Goal: Navigation & Orientation: Find specific page/section

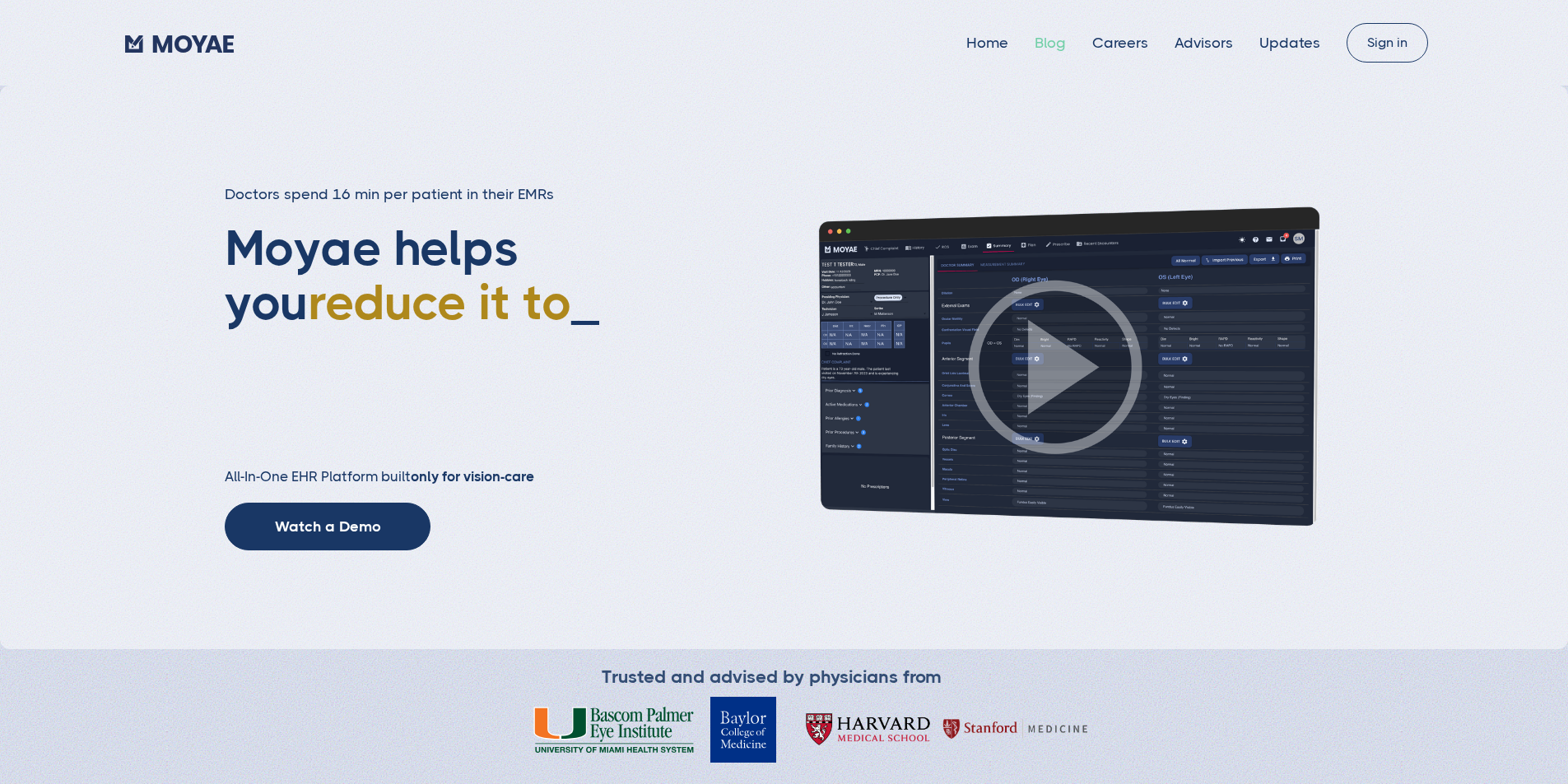
click at [1035, 44] on link "Blog" at bounding box center [1051, 42] width 32 height 17
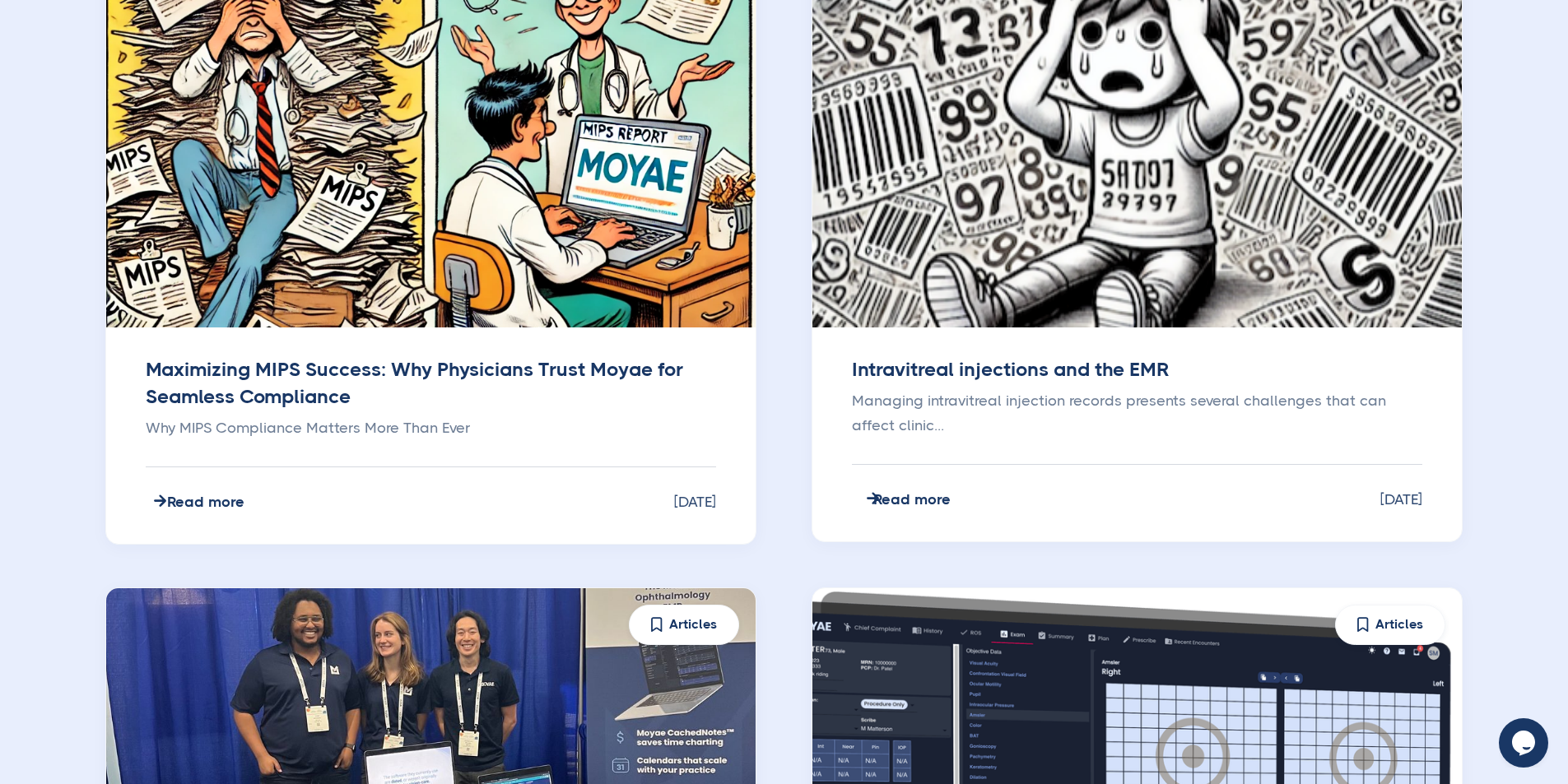
scroll to position [1481, 0]
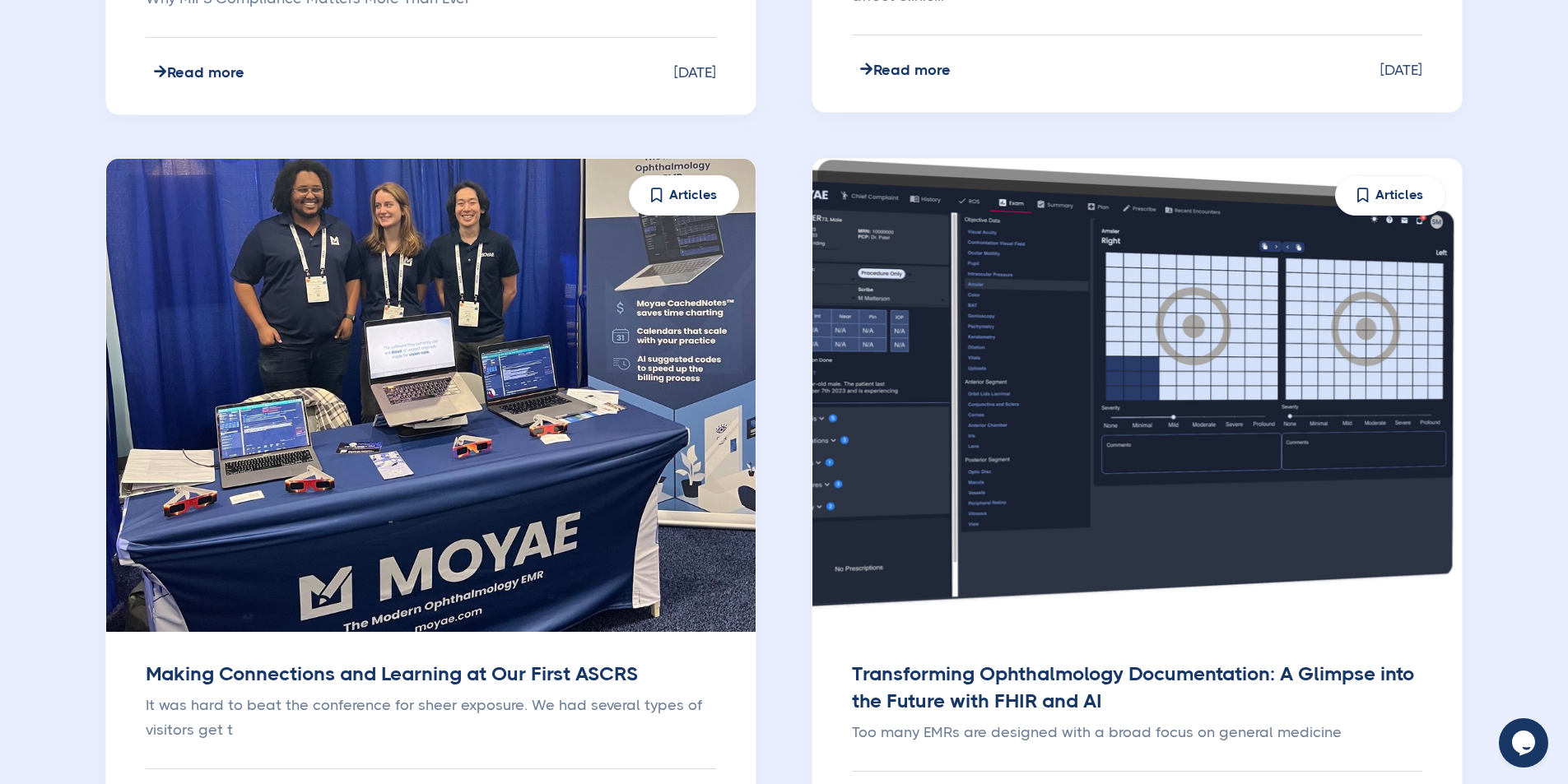
type input "Subscribe"
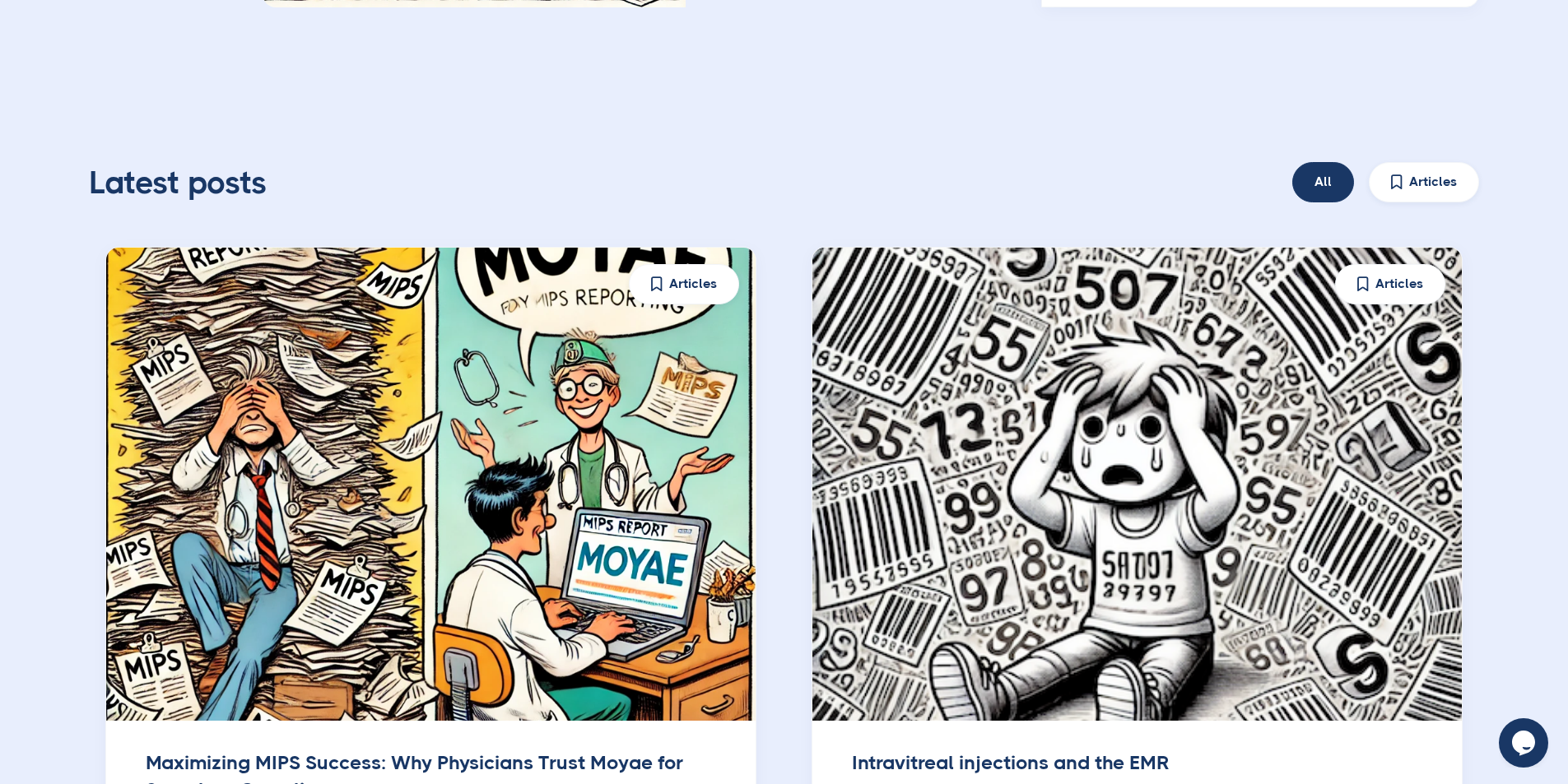
scroll to position [0, 0]
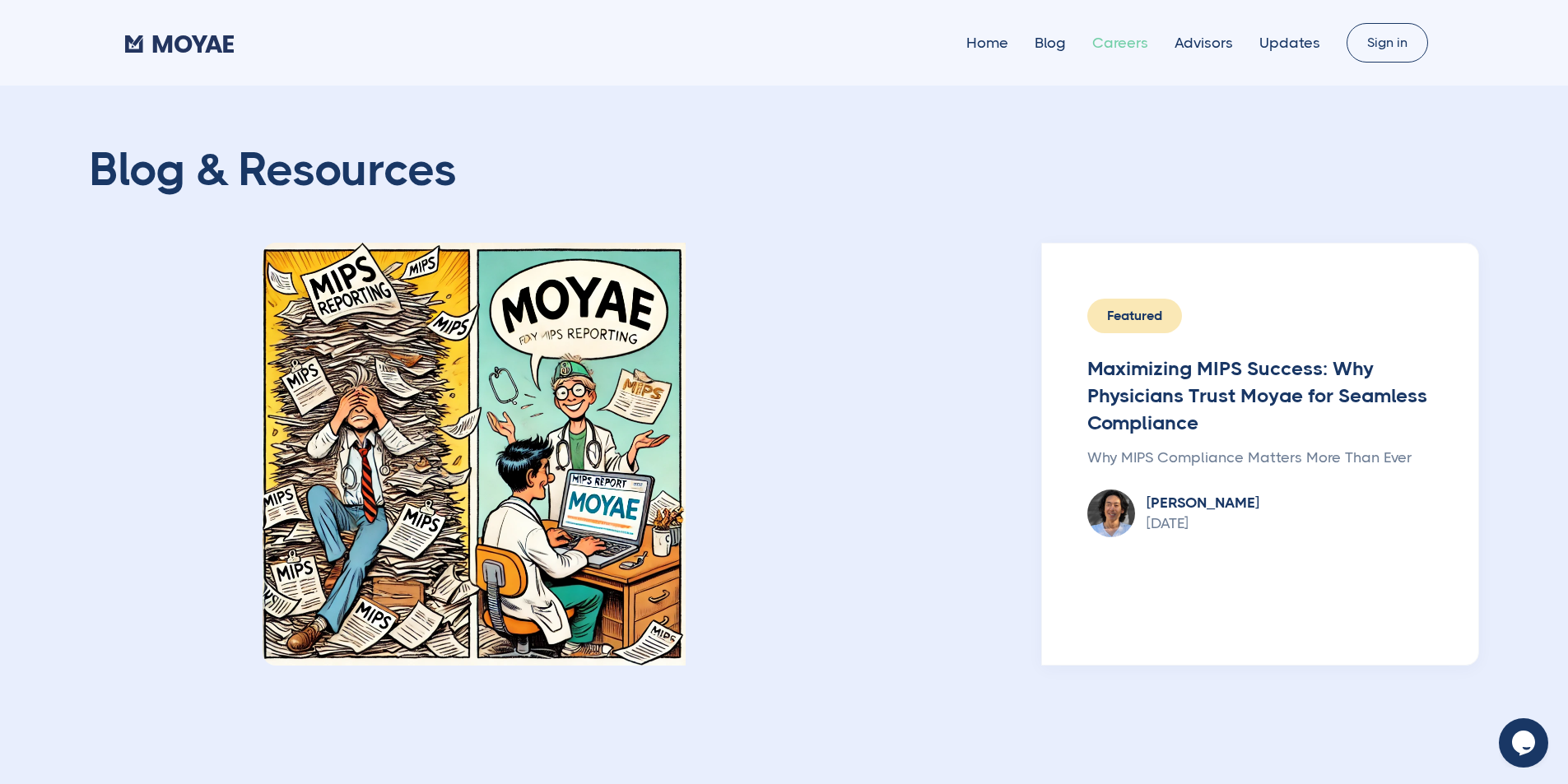
click at [1112, 37] on link "Careers" at bounding box center [1120, 42] width 56 height 17
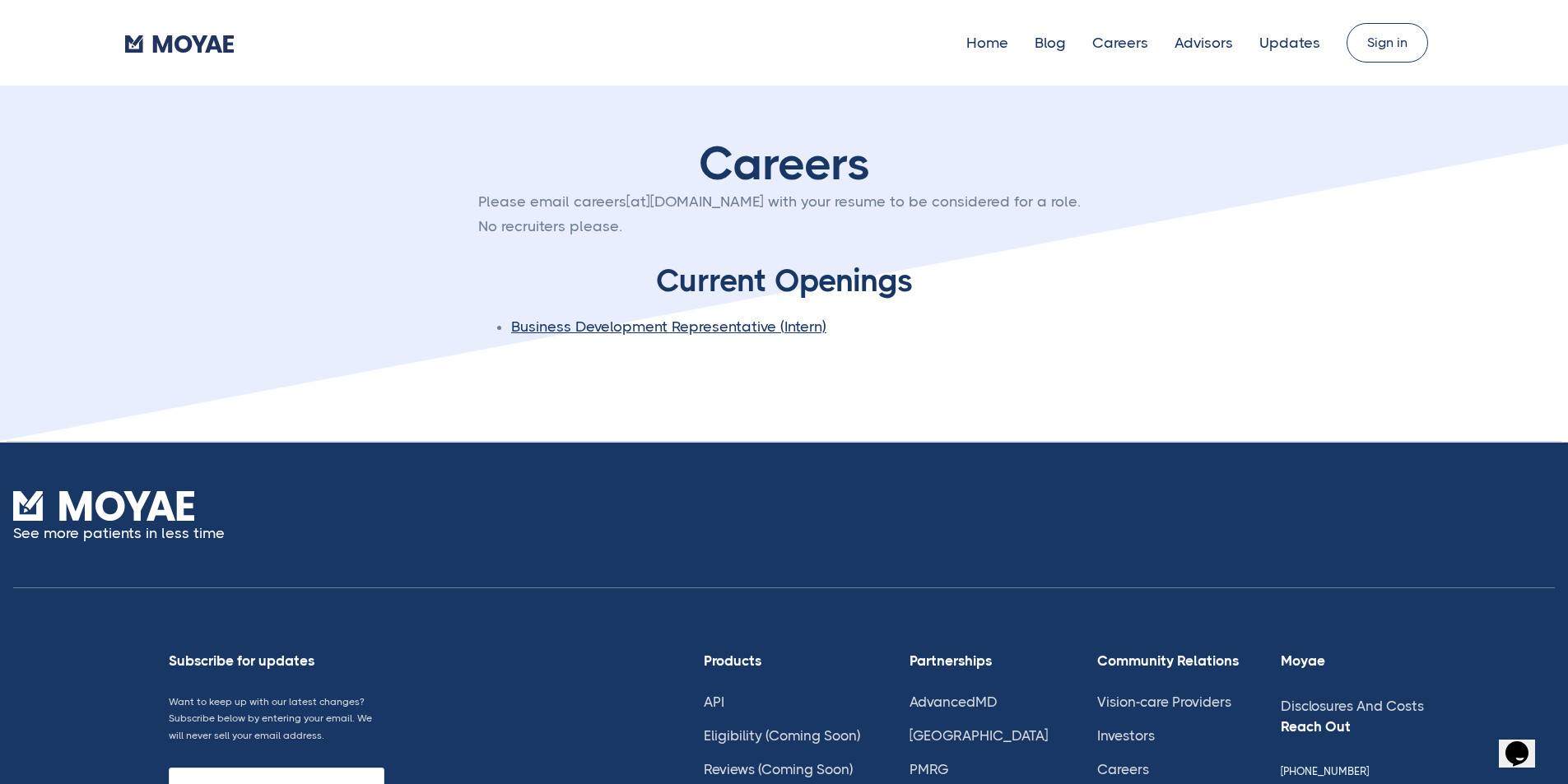
type input "Subscribe"
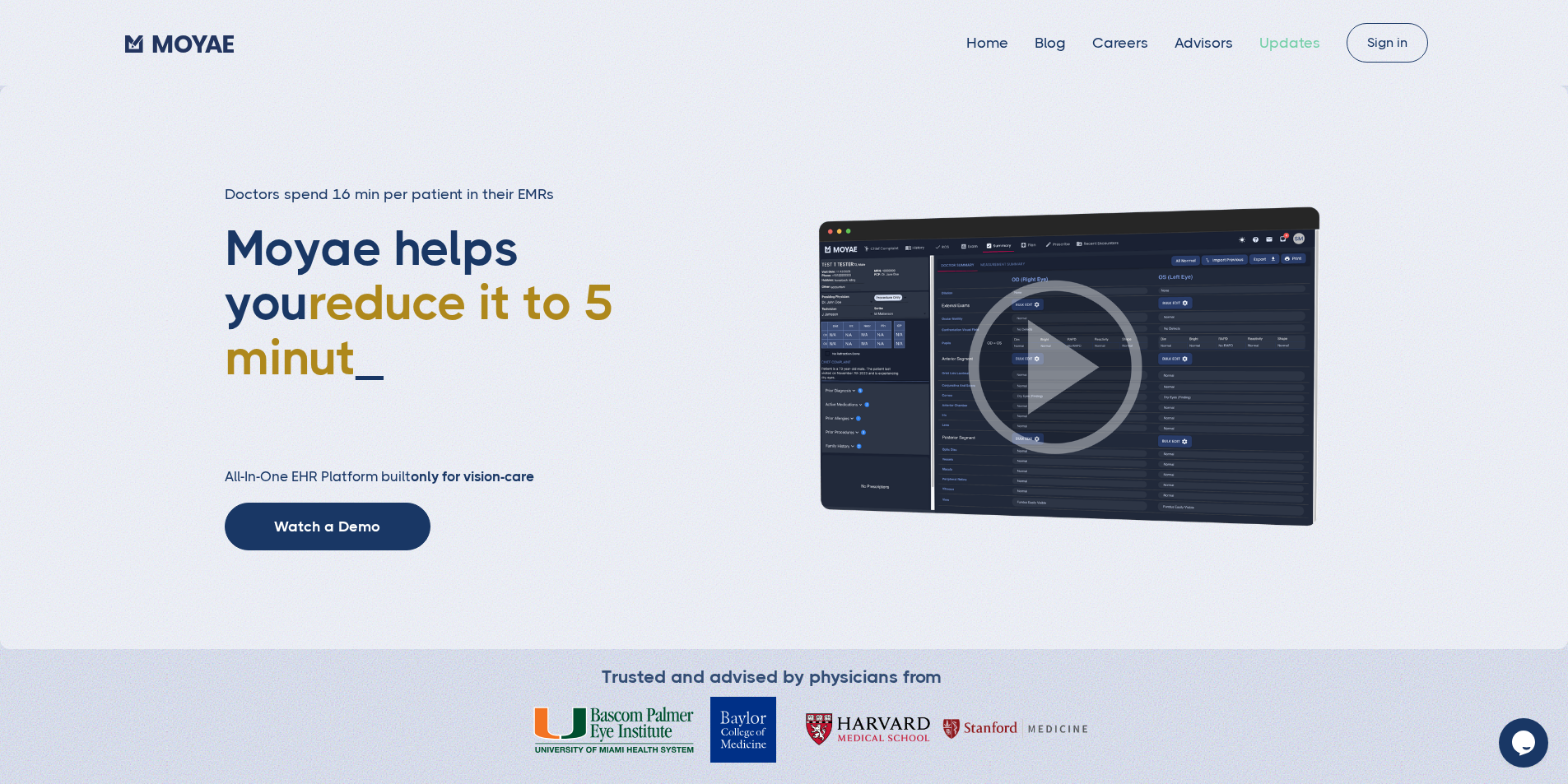
click at [1264, 40] on link "Updates" at bounding box center [1290, 42] width 61 height 17
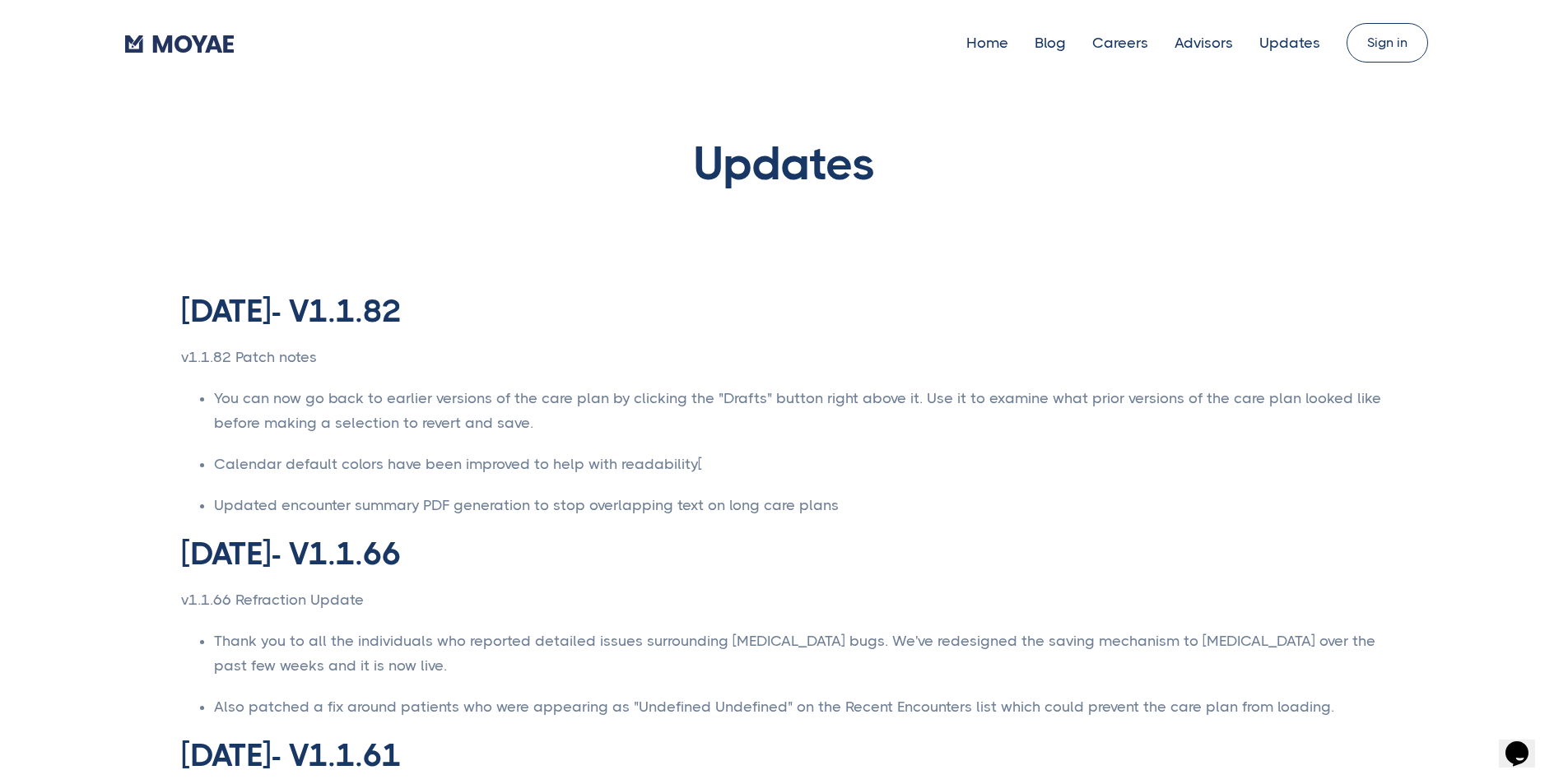
type input "Subscribe"
click at [969, 47] on link "Home" at bounding box center [987, 42] width 42 height 17
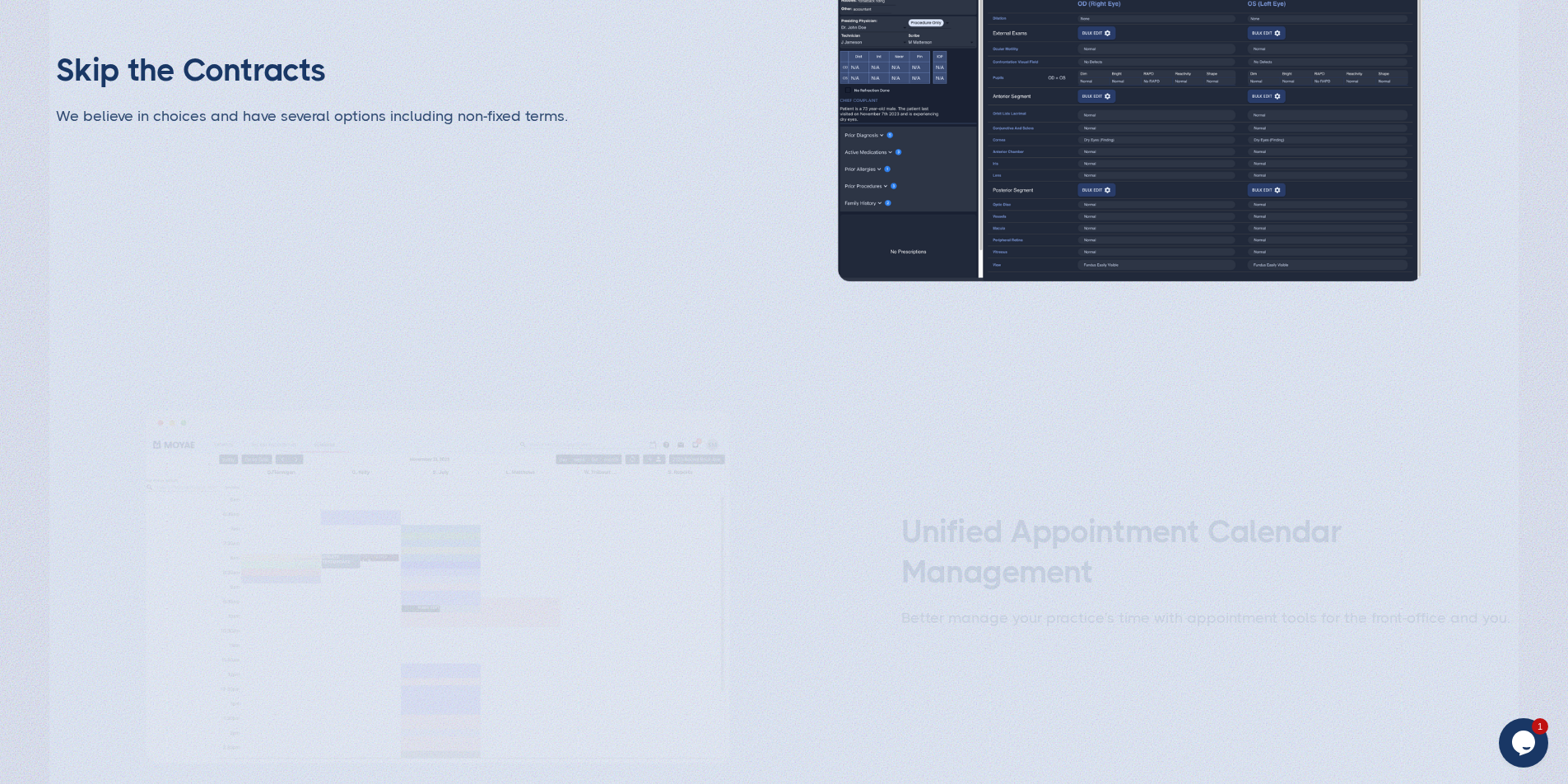
scroll to position [3540, 0]
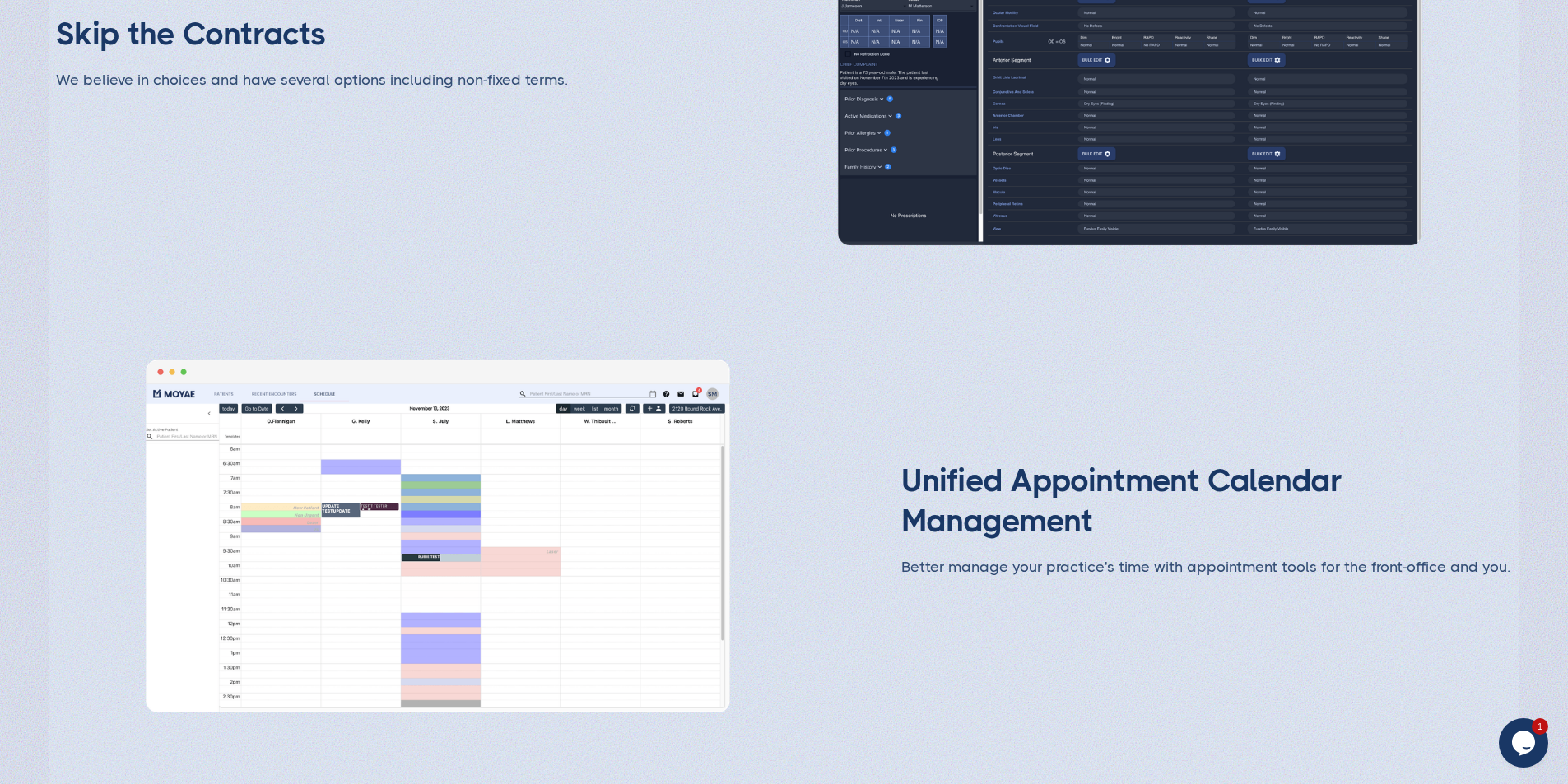
type input "Subscribe"
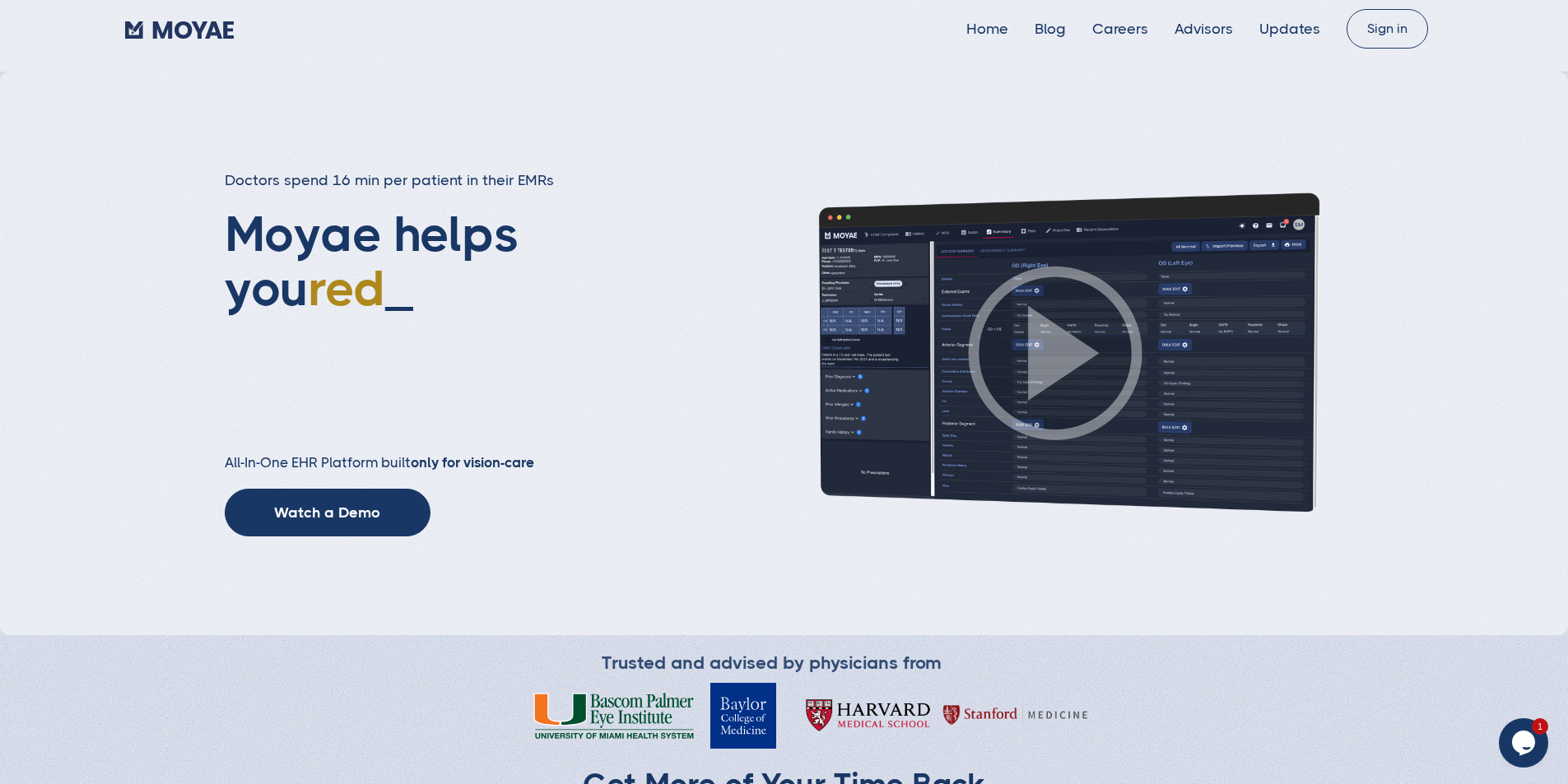
scroll to position [0, 0]
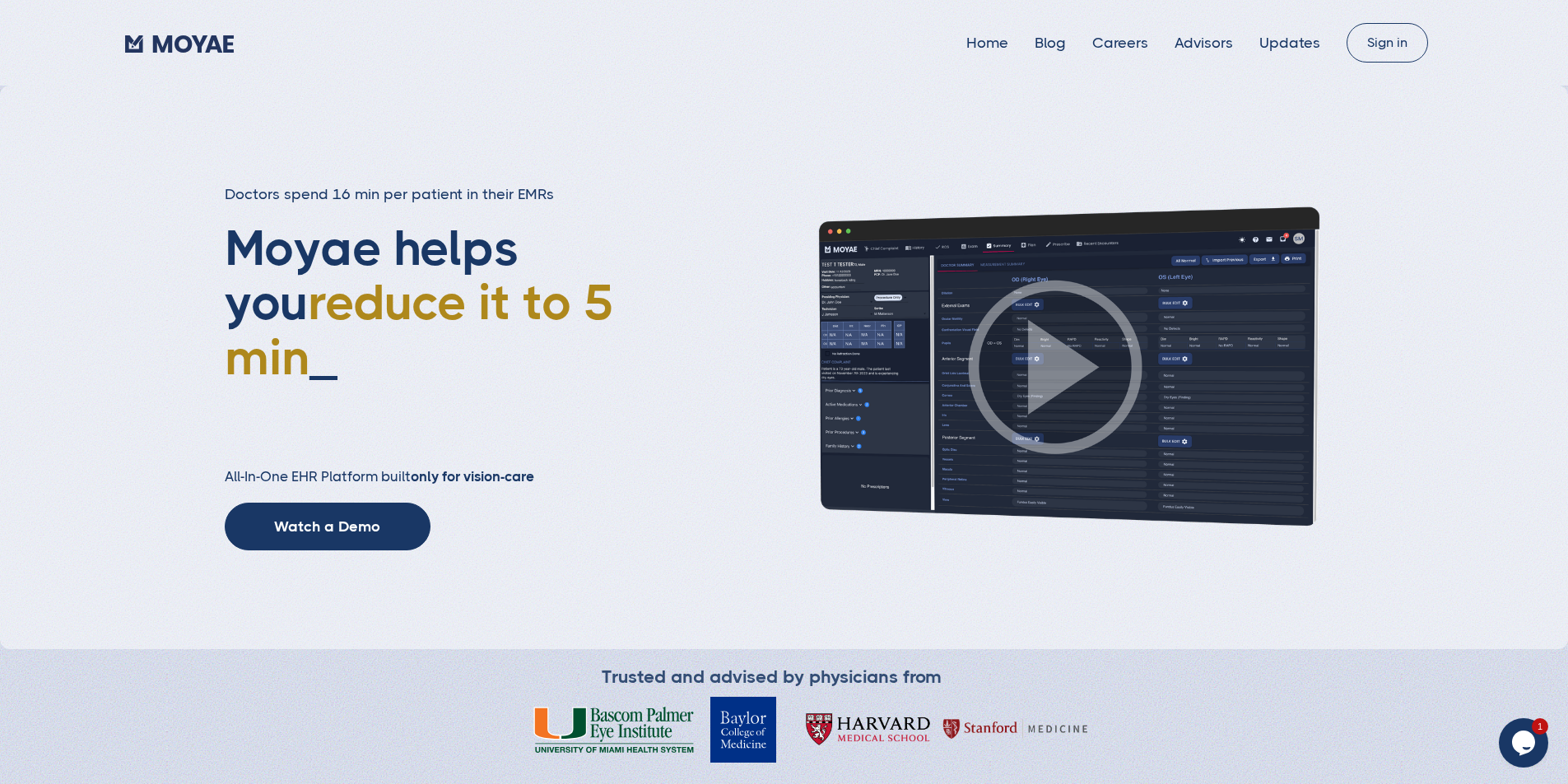
click at [1176, 52] on div "Home Blog Careers Advisors Updates" at bounding box center [735, 42] width 1220 height 25
click at [1175, 47] on link "Advisors" at bounding box center [1204, 42] width 58 height 17
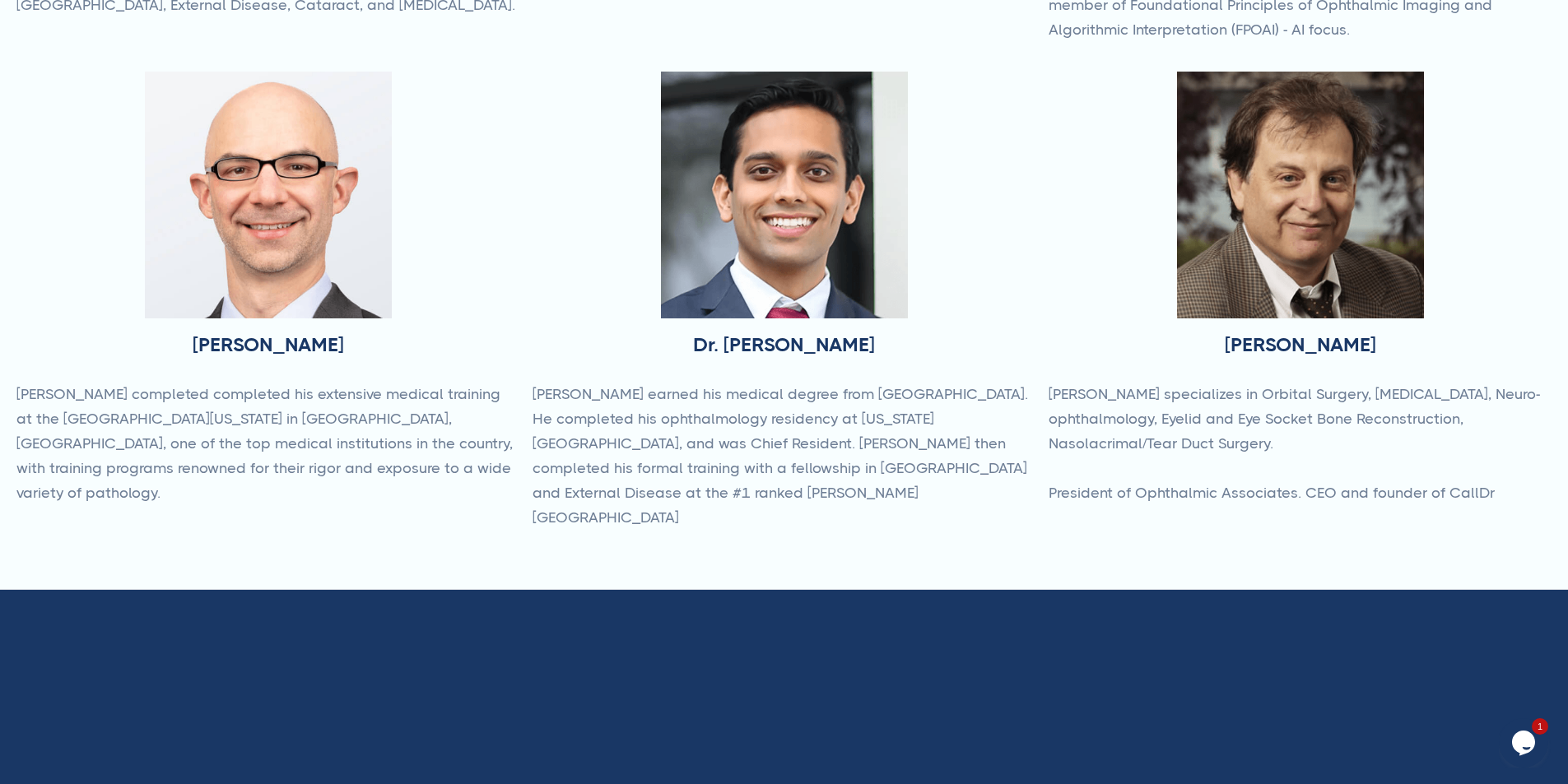
scroll to position [741, 0]
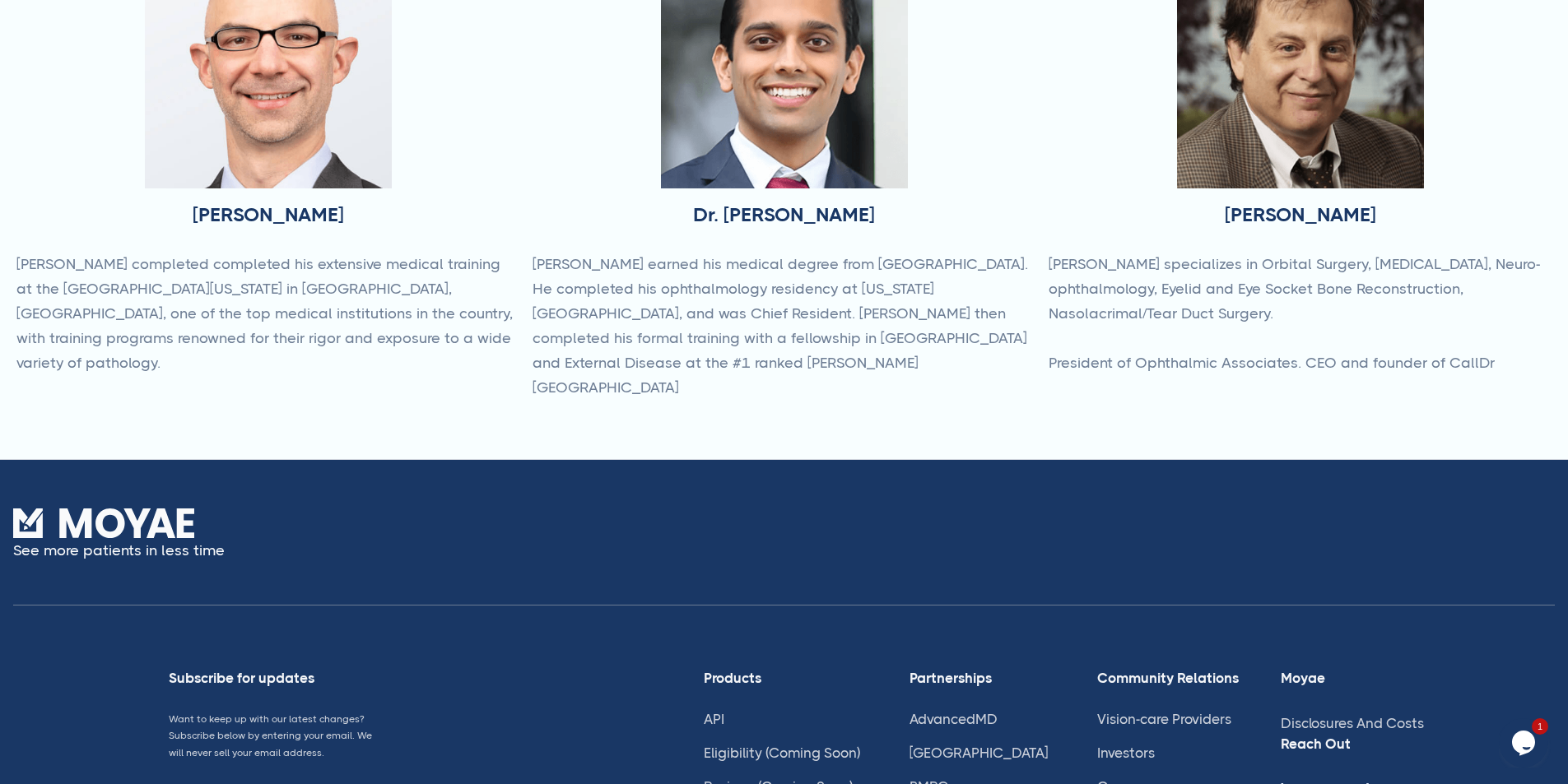
type input "Subscribe"
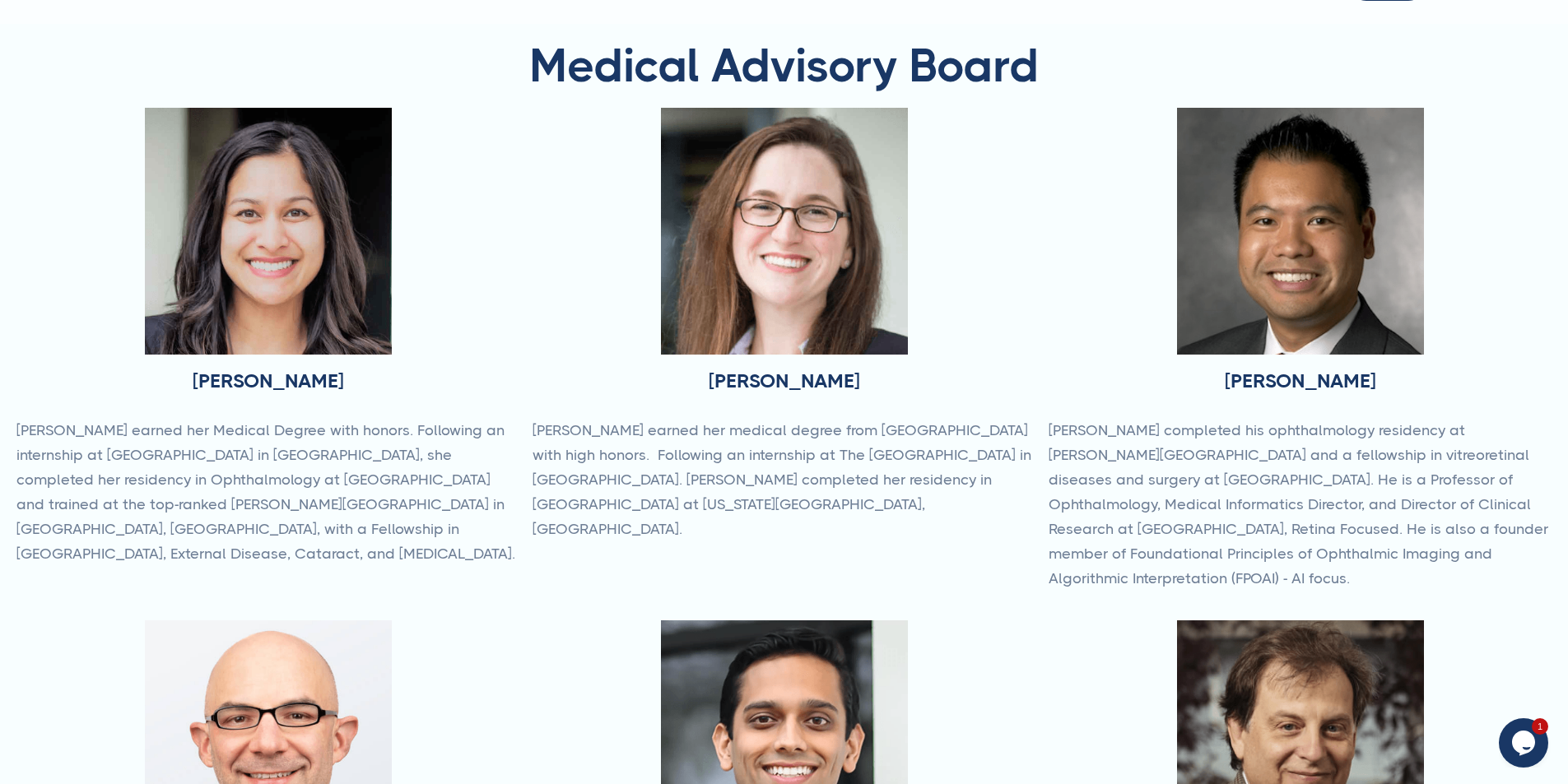
scroll to position [0, 0]
